Goal: Task Accomplishment & Management: Manage account settings

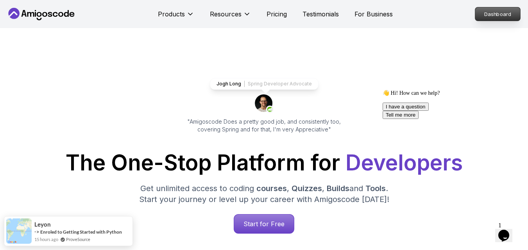
click at [495, 14] on p "Dashboard" at bounding box center [497, 13] width 45 height 13
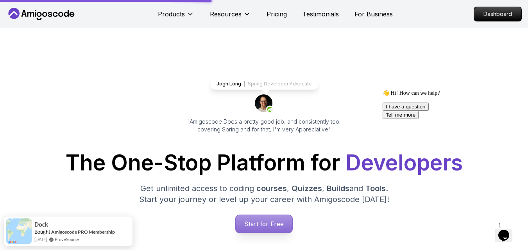
click at [272, 225] on p "Start for Free" at bounding box center [264, 224] width 57 height 18
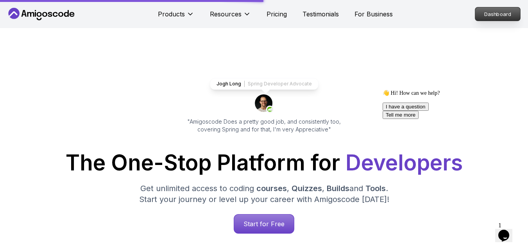
click at [509, 13] on p "Dashboard" at bounding box center [497, 13] width 45 height 13
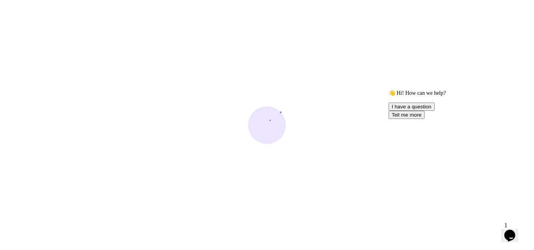
click at [388, 90] on icon "Chat attention grabber" at bounding box center [388, 90] width 0 height 0
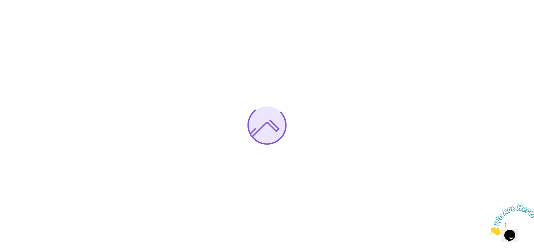
click at [488, 230] on icon "Close" at bounding box center [488, 233] width 0 height 7
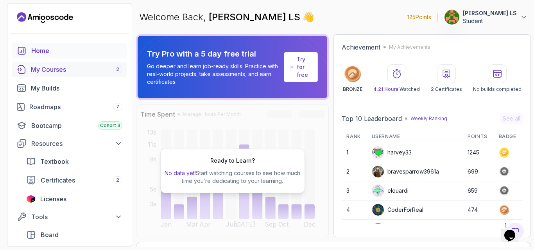
click at [45, 70] on div "My Courses 2" at bounding box center [76, 69] width 91 height 9
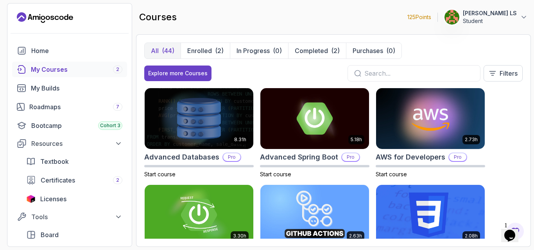
click at [387, 71] on input "text" at bounding box center [418, 73] width 109 height 9
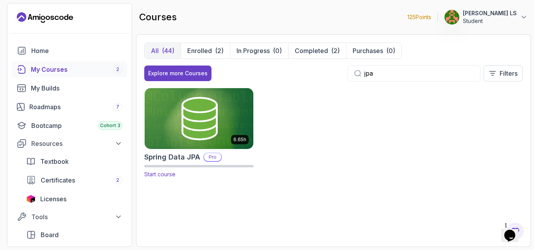
type input "jpa"
click at [224, 129] on img at bounding box center [199, 119] width 114 height 64
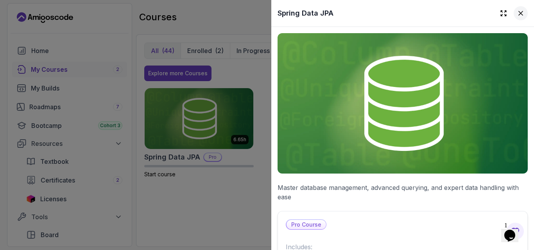
click at [518, 15] on icon at bounding box center [520, 13] width 4 height 4
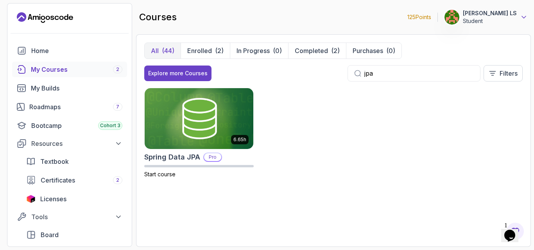
click at [520, 19] on icon at bounding box center [524, 17] width 8 height 8
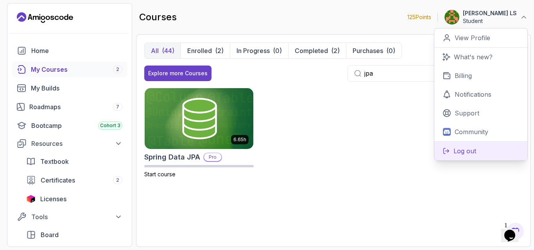
click at [458, 148] on p "Log out" at bounding box center [464, 151] width 23 height 9
click at [454, 153] on p "Log out" at bounding box center [464, 151] width 23 height 9
click at [459, 148] on p "Log out" at bounding box center [464, 151] width 23 height 9
click at [463, 153] on p "Log out" at bounding box center [464, 151] width 23 height 9
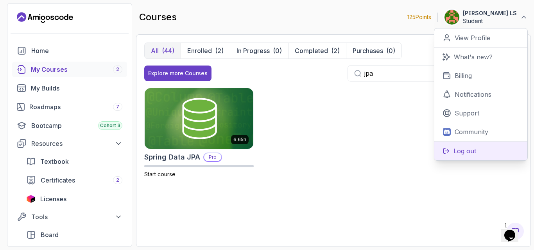
click at [463, 153] on p "Log out" at bounding box center [464, 151] width 23 height 9
click at [449, 150] on icon at bounding box center [445, 151] width 7 height 7
click at [453, 147] on p "Log out" at bounding box center [464, 151] width 23 height 9
click at [446, 149] on icon at bounding box center [445, 151] width 7 height 7
